Goal: Transaction & Acquisition: Purchase product/service

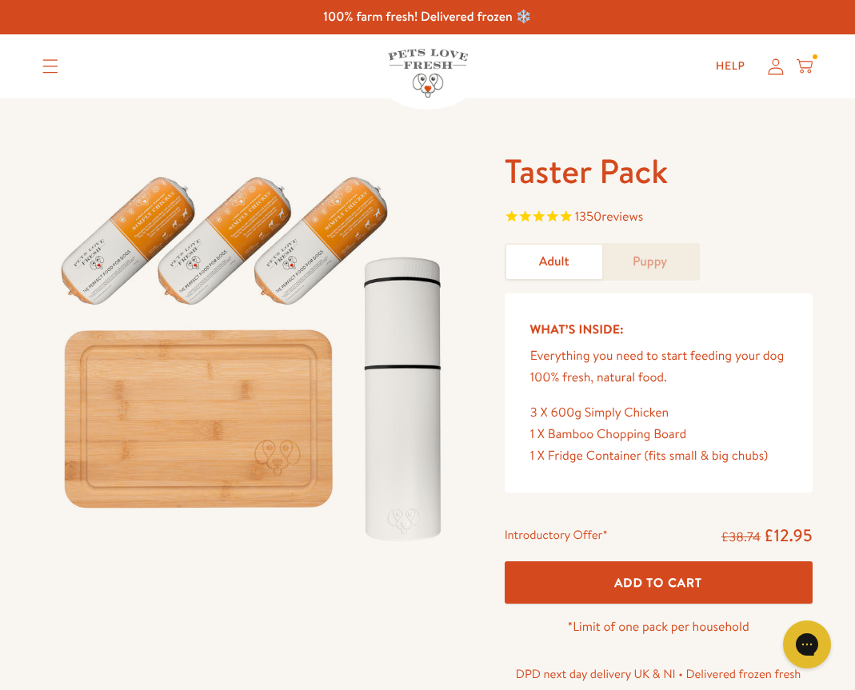
click at [640, 258] on link "Puppy" at bounding box center [650, 262] width 96 height 34
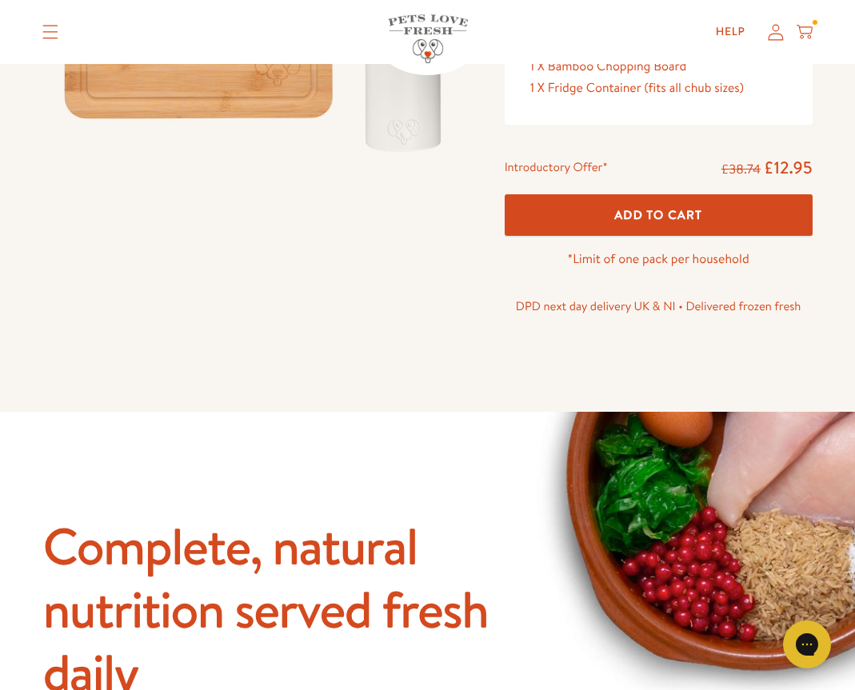
scroll to position [392, 0]
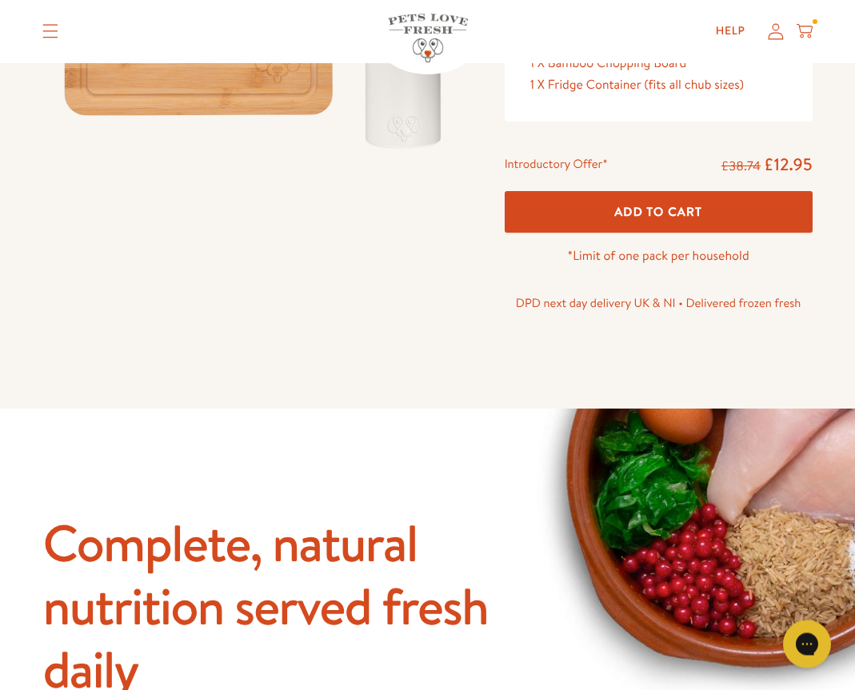
click at [553, 202] on button "Add To Cart" at bounding box center [659, 213] width 308 height 42
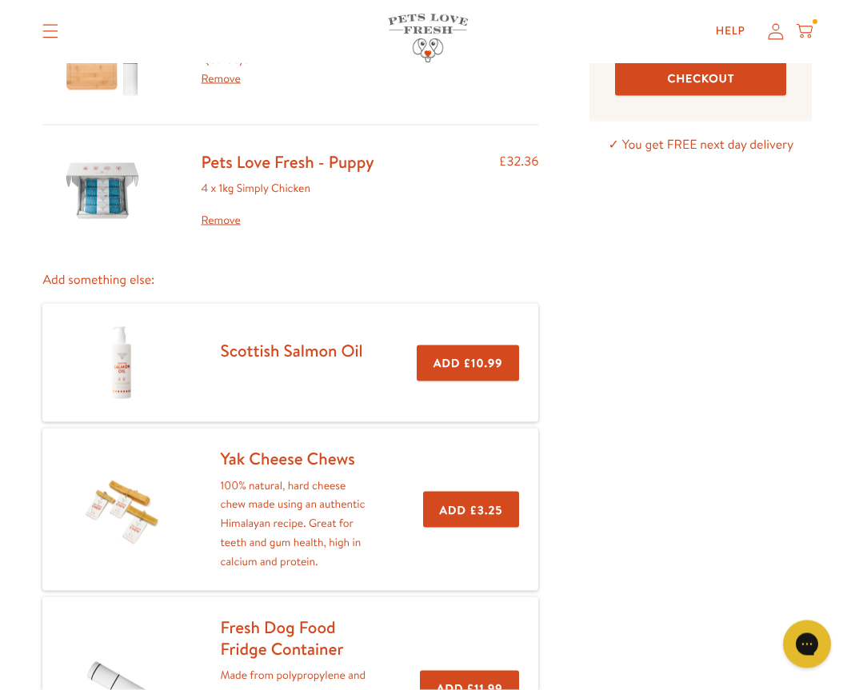
scroll to position [186, 0]
click at [95, 197] on img at bounding box center [102, 190] width 80 height 80
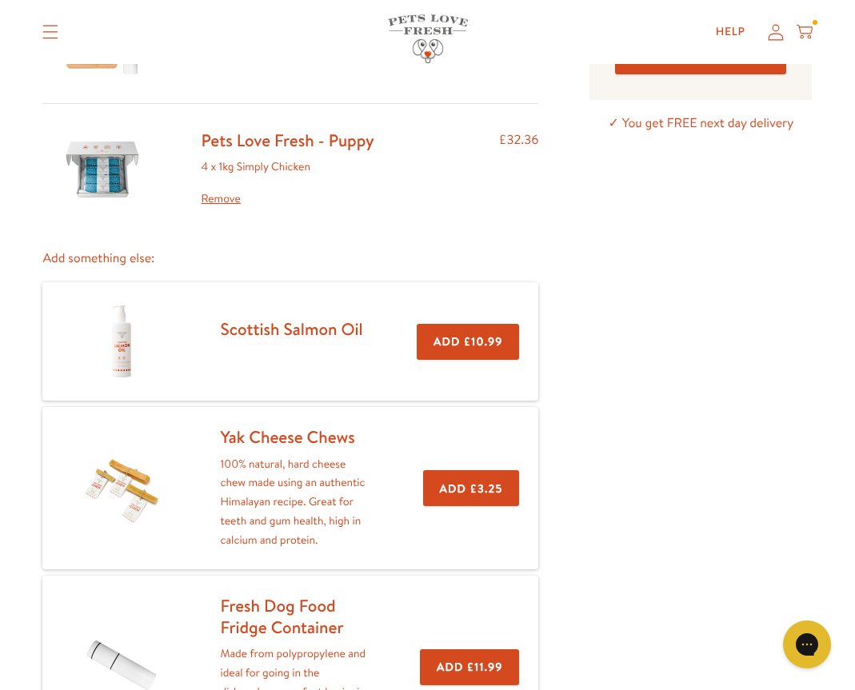
scroll to position [209, 0]
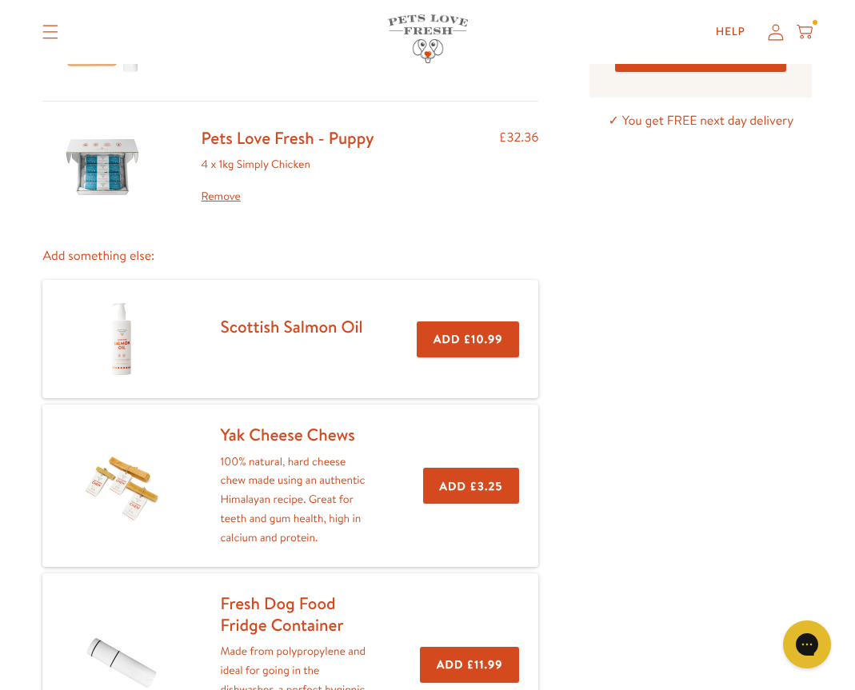
click at [212, 198] on link "Remove" at bounding box center [287, 196] width 173 height 19
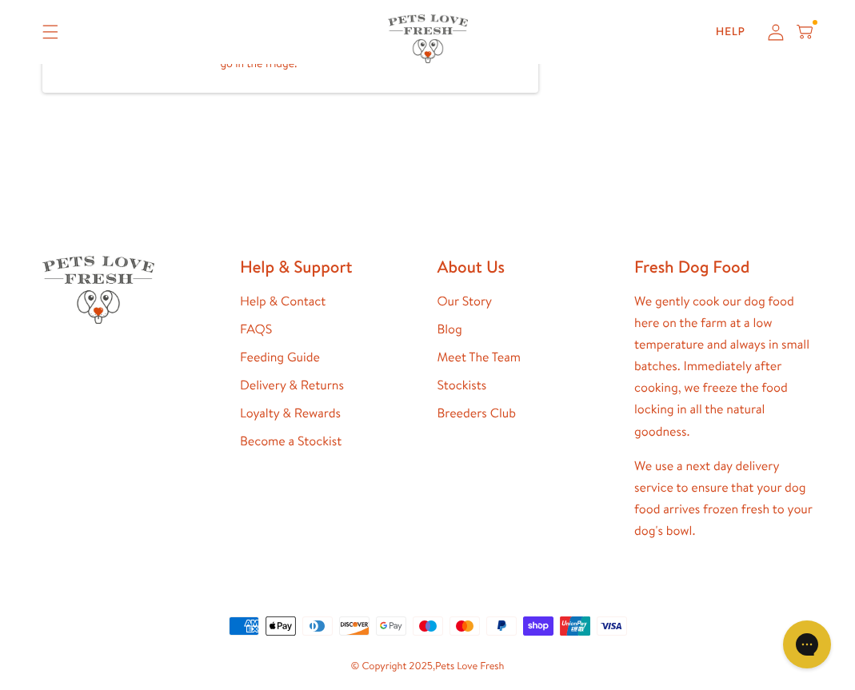
scroll to position [800, 0]
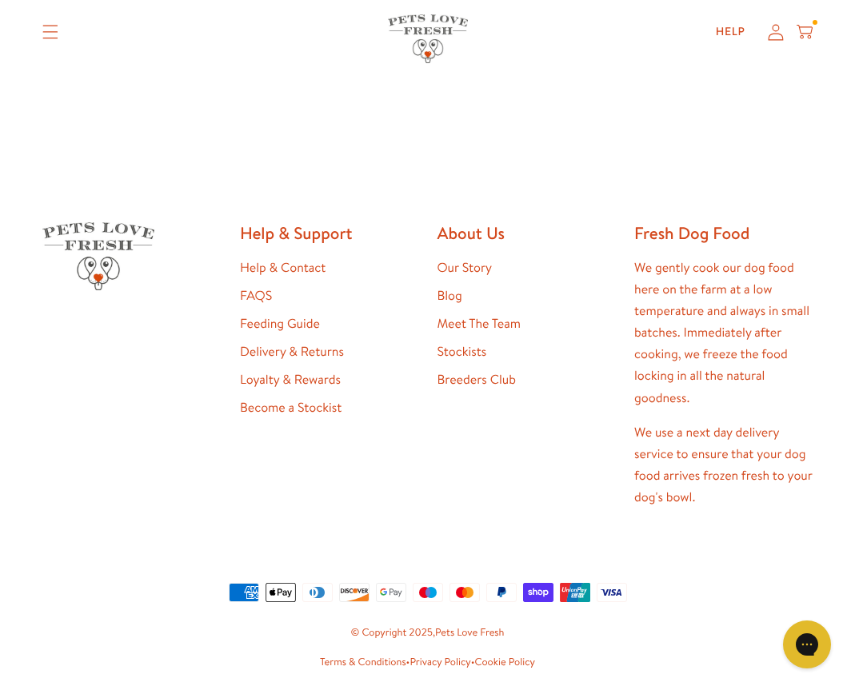
click at [130, 339] on div at bounding box center [131, 391] width 178 height 338
click at [449, 349] on link "Stockists" at bounding box center [462, 352] width 50 height 18
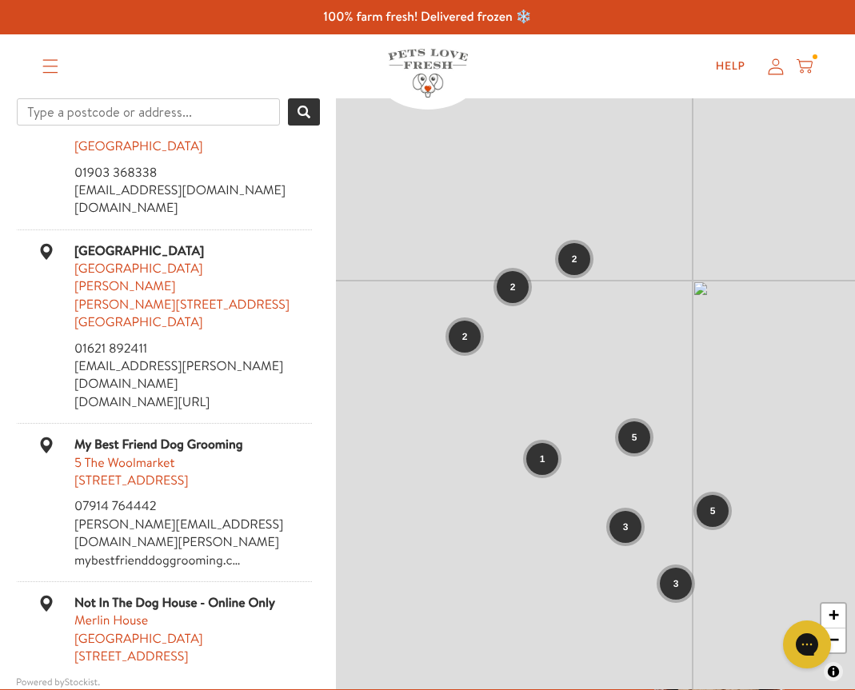
scroll to position [1544, 0]
click at [546, 443] on div "1" at bounding box center [542, 459] width 32 height 32
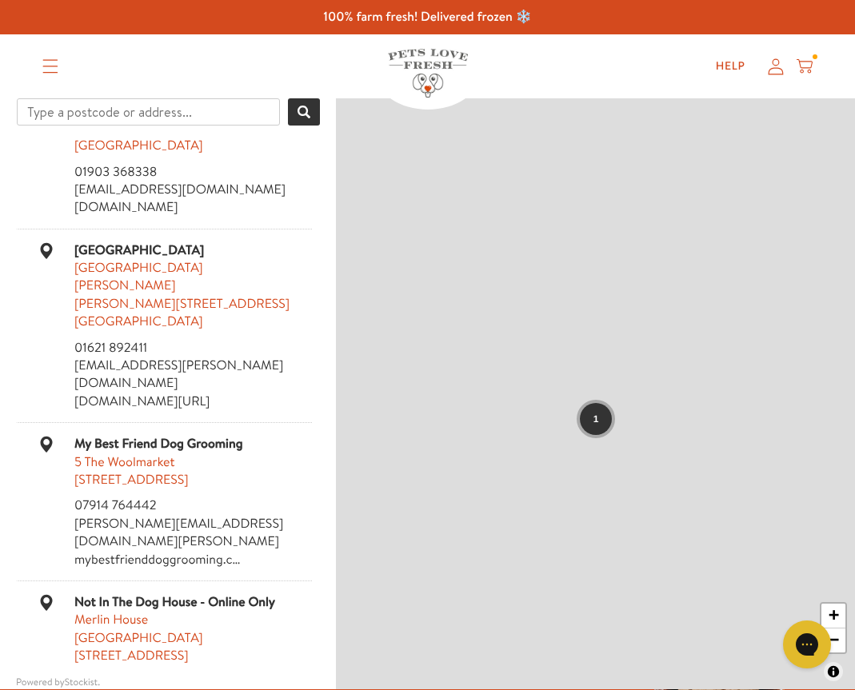
scroll to position [0, 0]
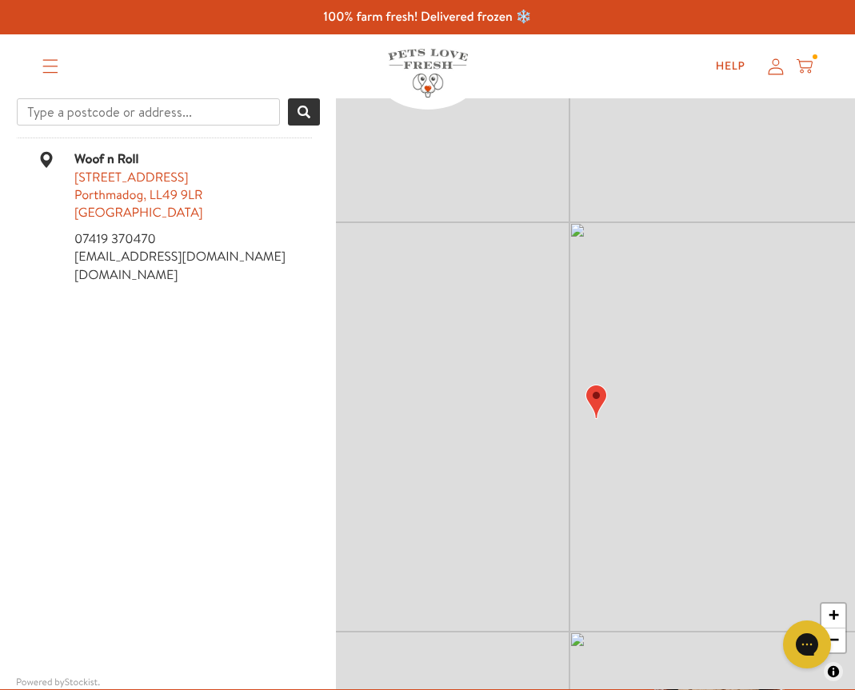
click at [122, 311] on div "Woof n Roll 41 High St Porthmadog, LL49 9LR United Kingdom 07419 370470 sales@w…" at bounding box center [168, 403] width 304 height 530
click at [98, 278] on link "woofnroll.co.uk" at bounding box center [126, 275] width 104 height 18
